Goal: Navigation & Orientation: Find specific page/section

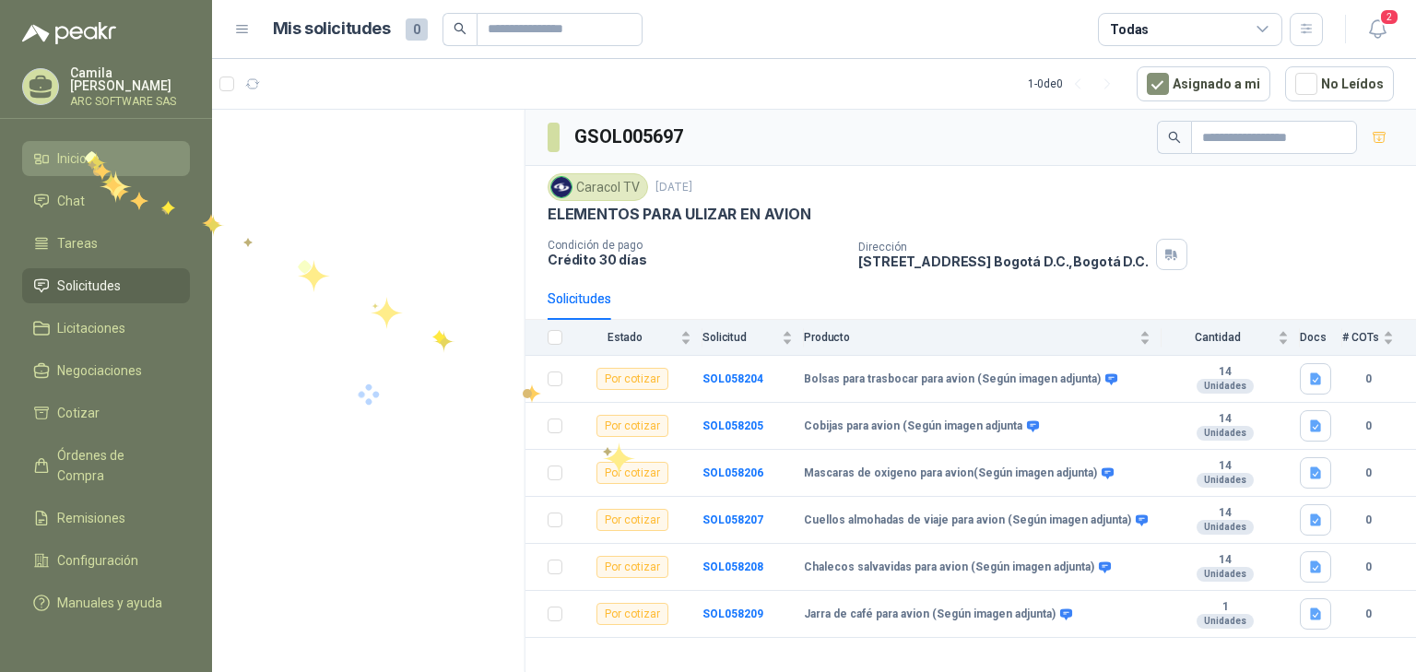
click at [85, 151] on span "Inicio" at bounding box center [72, 158] width 30 height 20
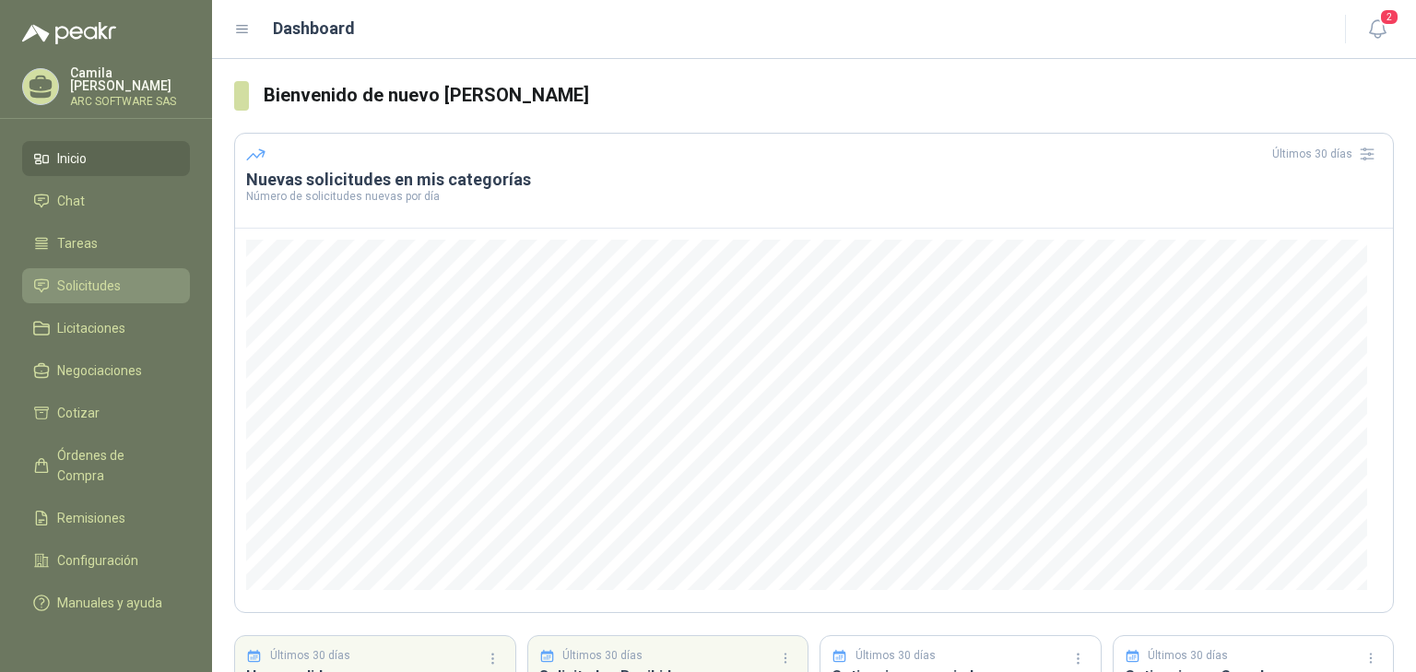
click at [77, 268] on link "Solicitudes" at bounding box center [106, 285] width 168 height 35
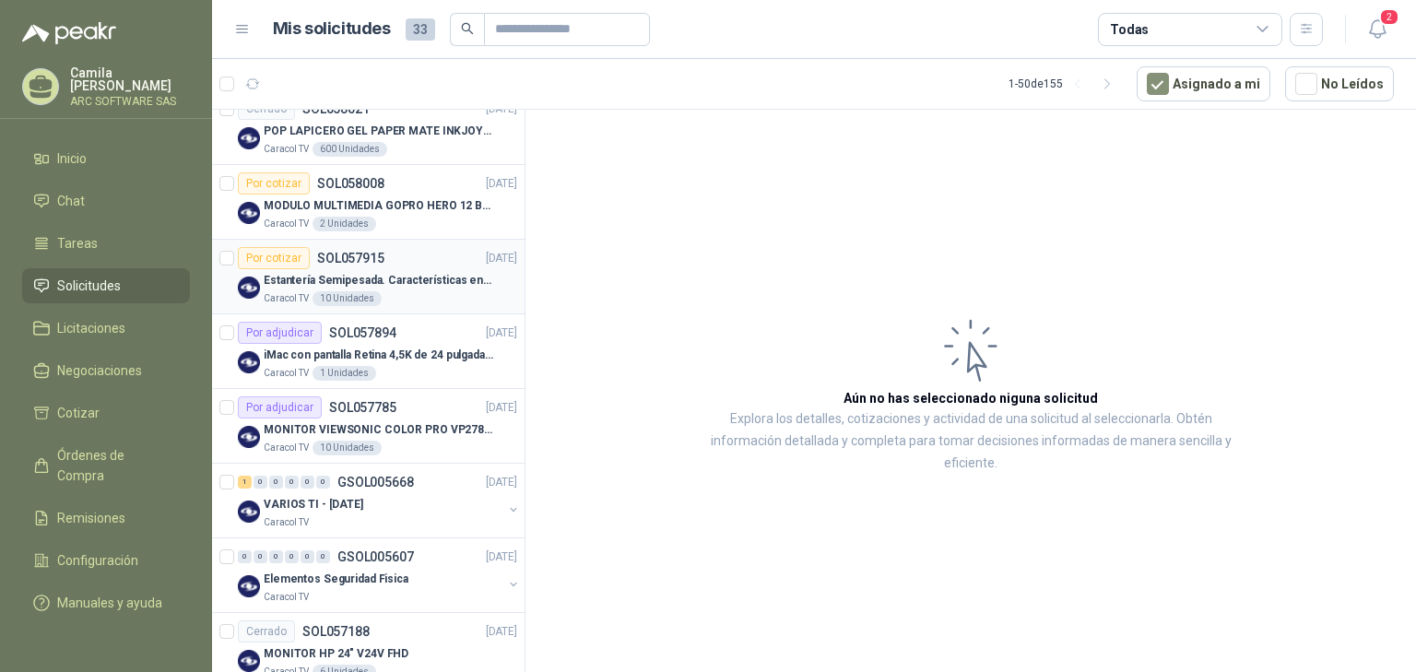
scroll to position [295, 0]
